Goal: Transaction & Acquisition: Purchase product/service

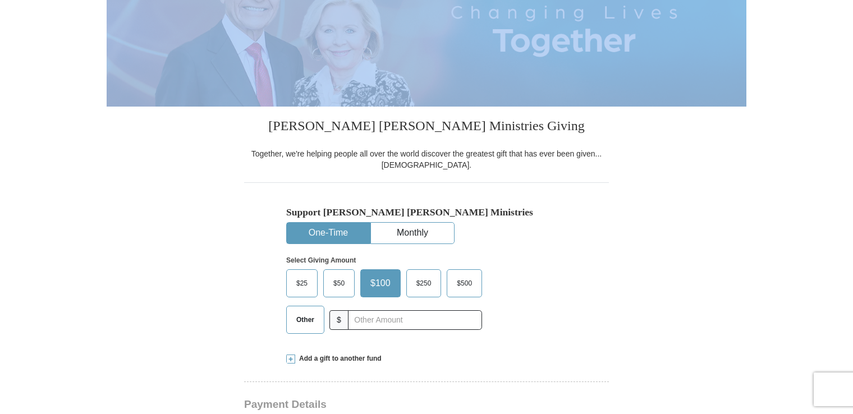
scroll to position [175, 0]
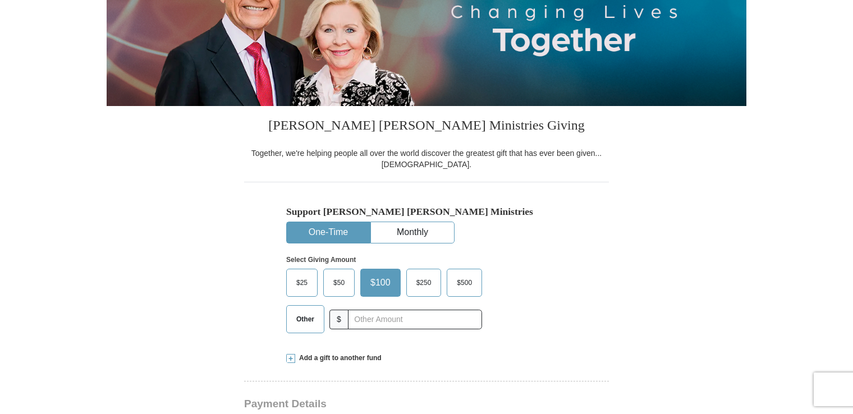
click at [345, 282] on span "$50" at bounding box center [339, 283] width 22 height 17
click at [0, 0] on input "$50" at bounding box center [0, 0] width 0 height 0
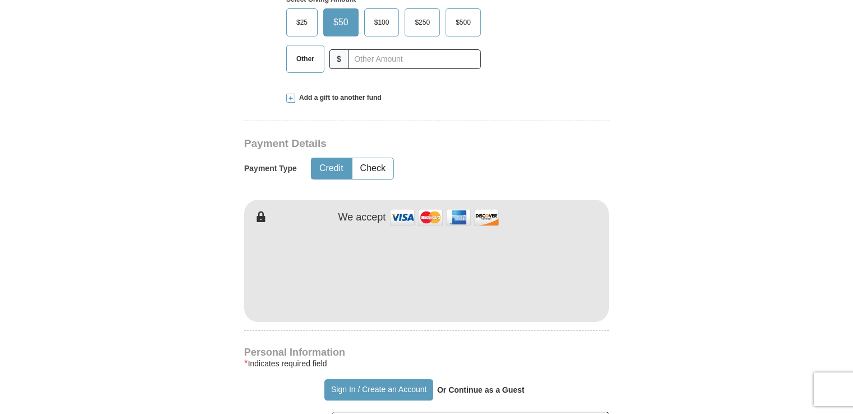
scroll to position [437, 0]
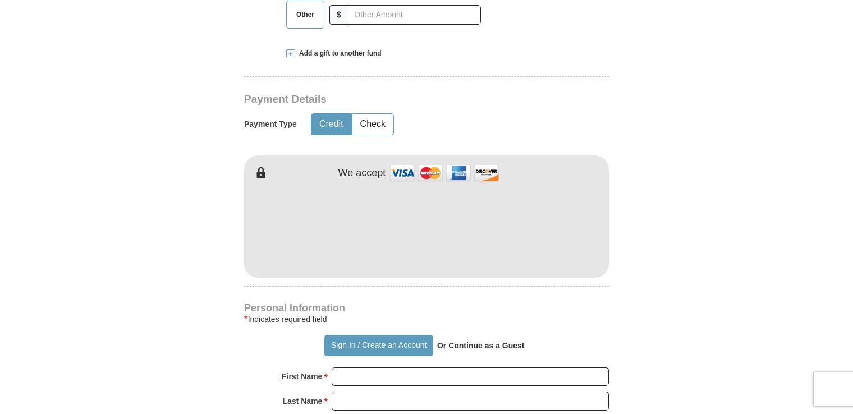
click at [225, 331] on form "Already have an account? Sign in for faster giving. Don't have an account? Crea…" at bounding box center [427, 253] width 640 height 1377
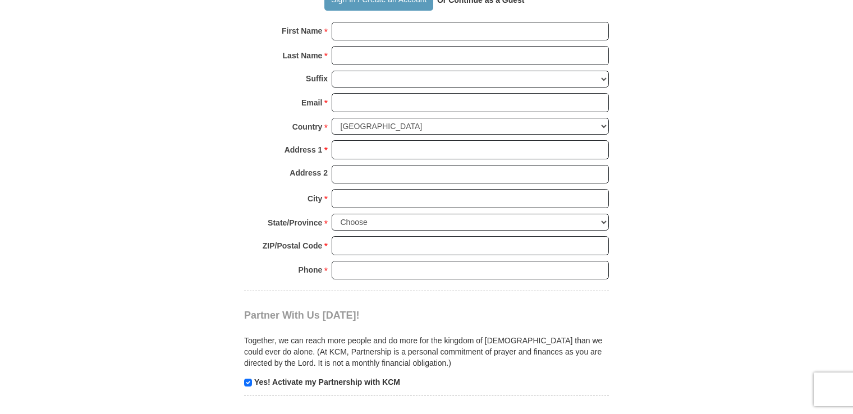
scroll to position [826, 0]
click at [341, 25] on input "First Name *" at bounding box center [470, 31] width 277 height 19
type input "[PERSON_NAME]"
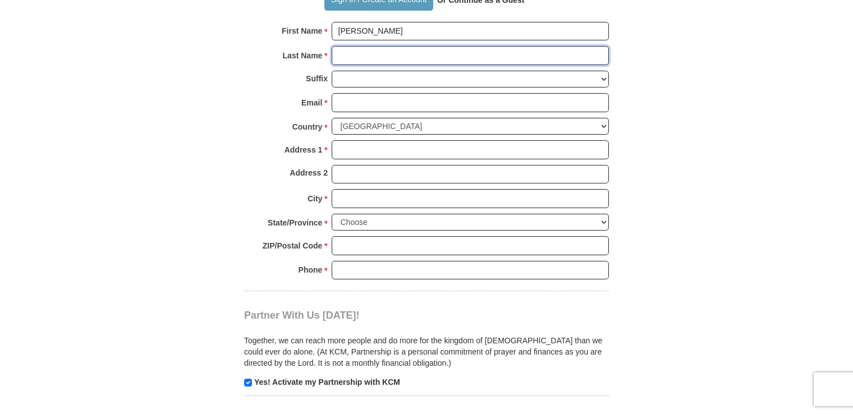
type input "[PERSON_NAME]"
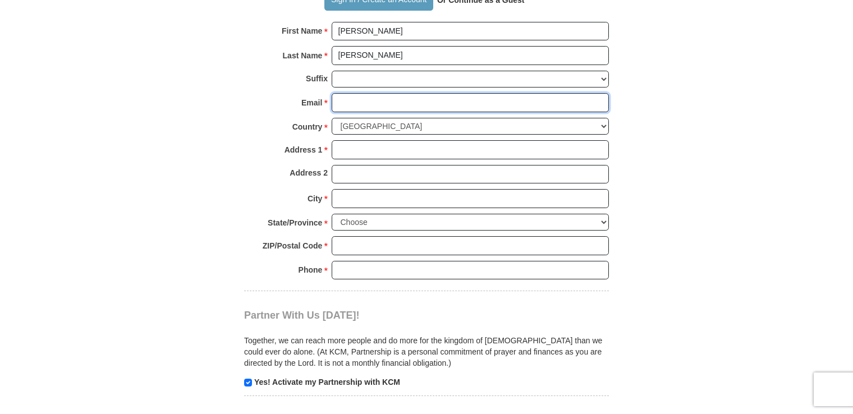
type input "[EMAIL_ADDRESS][DOMAIN_NAME]"
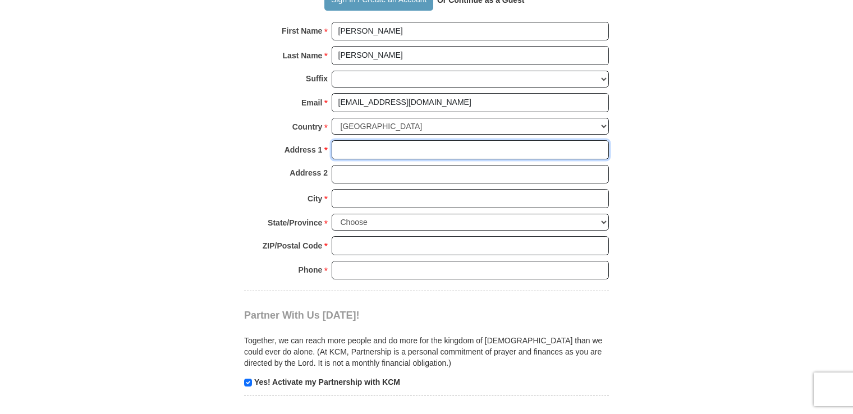
type input "[STREET_ADDRESS][PERSON_NAME]"
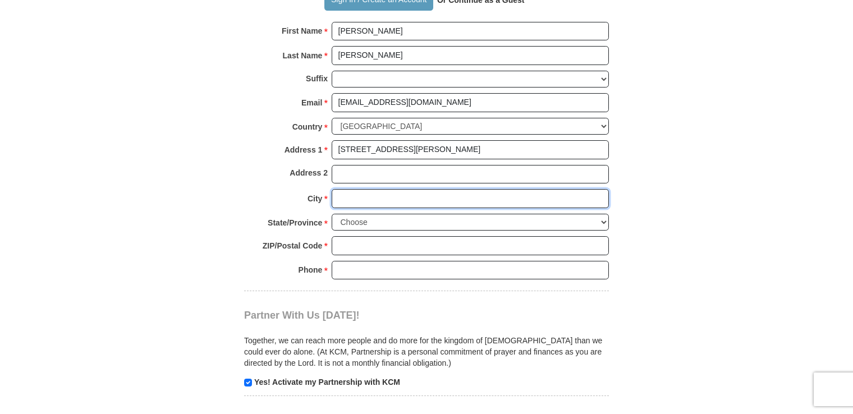
type input "Oberlin"
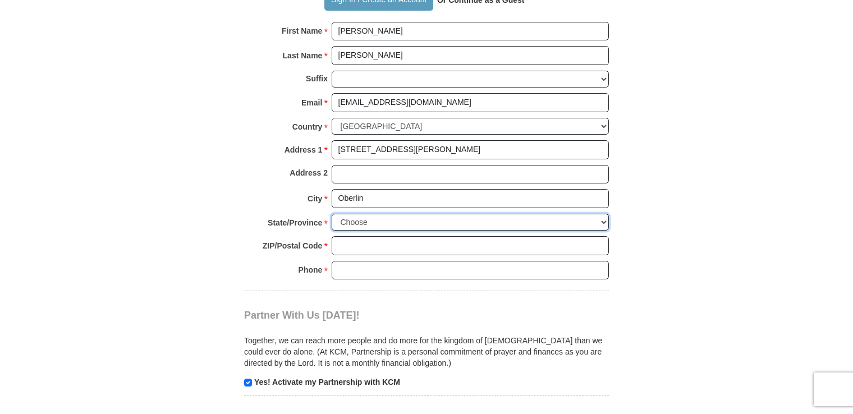
select select "OH"
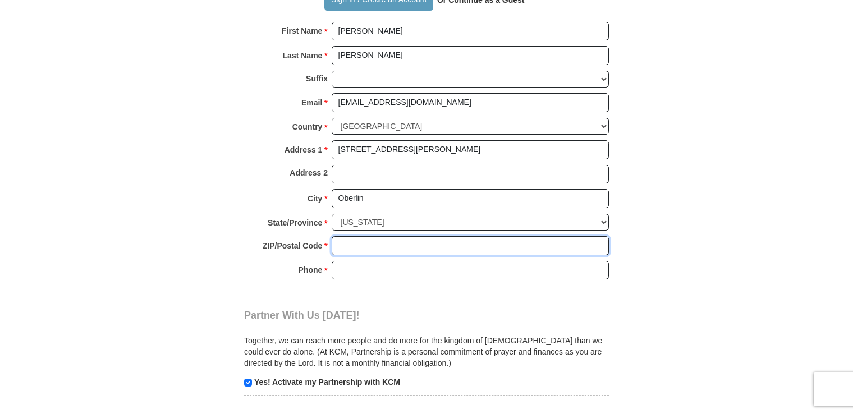
type input "44074"
type input "[PHONE_NUMBER]"
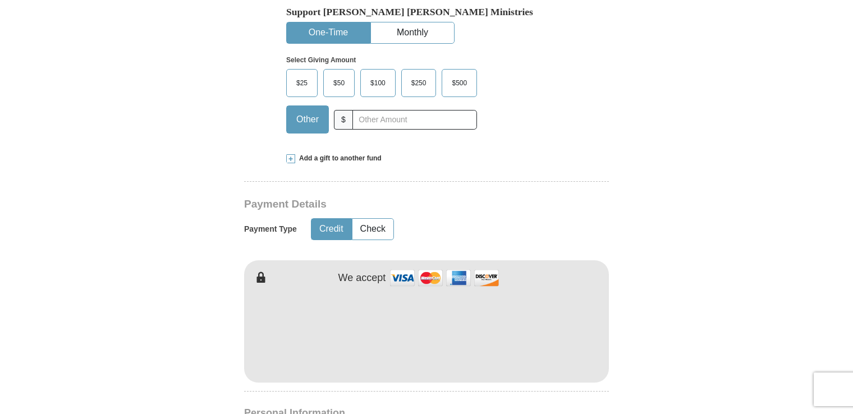
scroll to position [375, 0]
click at [341, 77] on span "$50" at bounding box center [339, 83] width 22 height 17
click at [0, 0] on input "$50" at bounding box center [0, 0] width 0 height 0
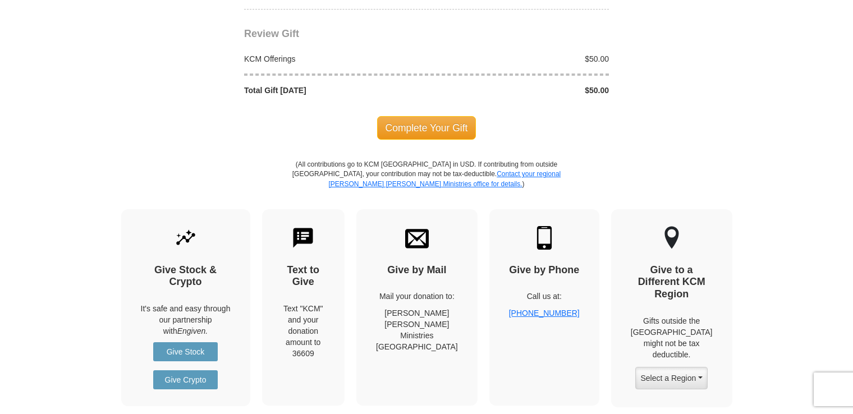
scroll to position [1212, 0]
click at [449, 126] on span "Complete Your Gift" at bounding box center [426, 129] width 99 height 24
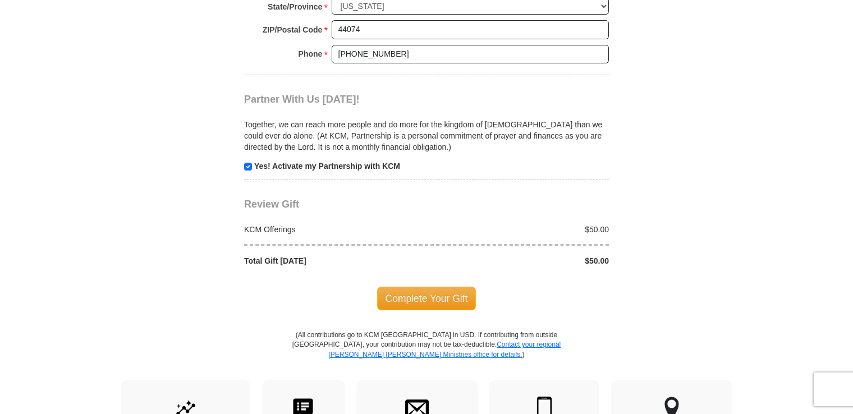
scroll to position [1098, 0]
click at [459, 290] on span "Complete Your Gift" at bounding box center [426, 299] width 99 height 24
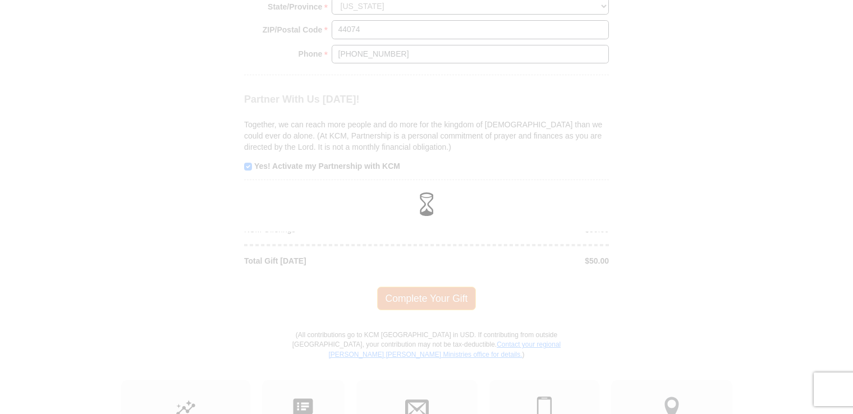
scroll to position [1042, 0]
